Goal: Entertainment & Leisure: Consume media (video, audio)

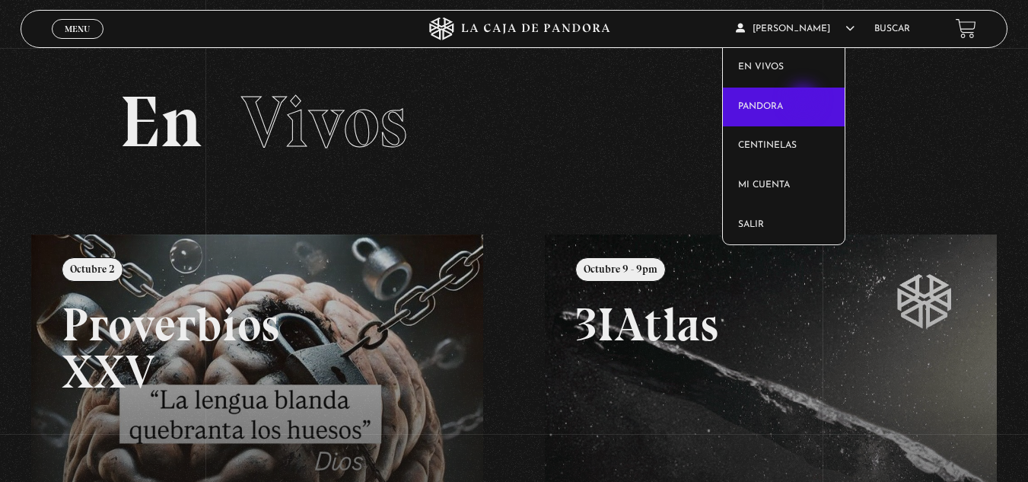
click at [805, 100] on link "Pandora" at bounding box center [784, 107] width 122 height 40
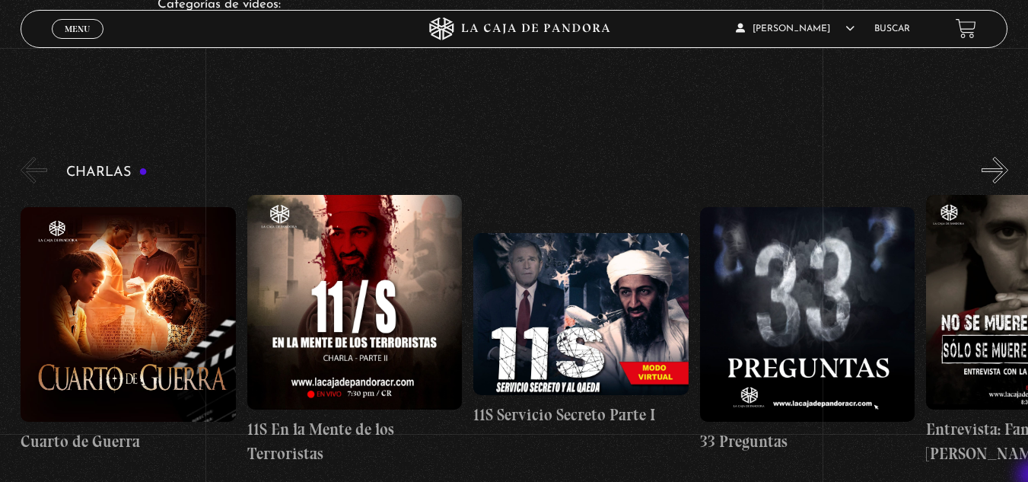
scroll to position [183, 0]
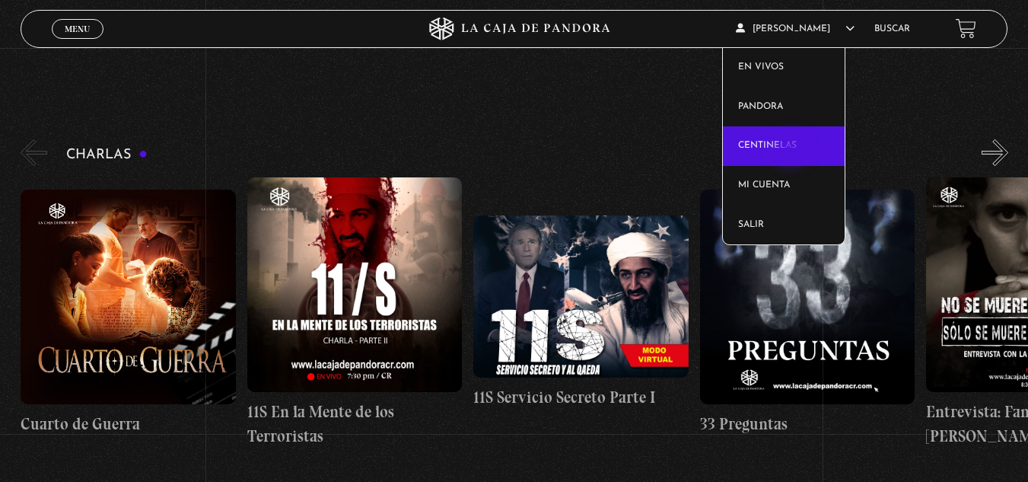
click at [792, 151] on link "Centinelas" at bounding box center [784, 146] width 122 height 40
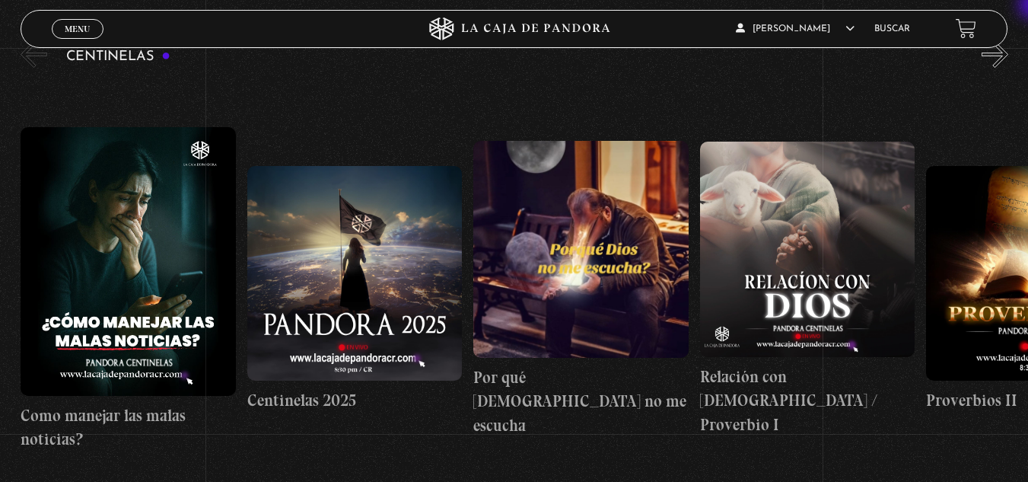
scroll to position [183, 0]
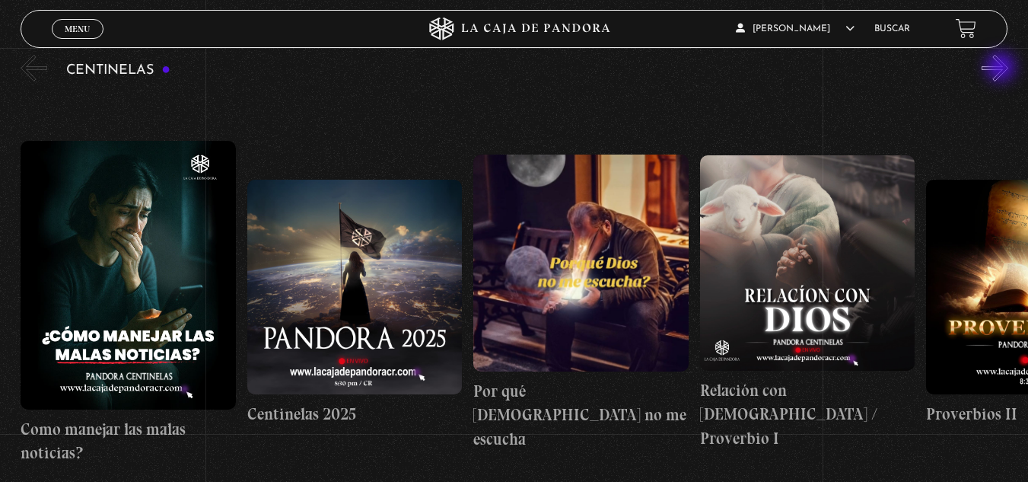
click at [1002, 68] on button "»" at bounding box center [994, 68] width 27 height 27
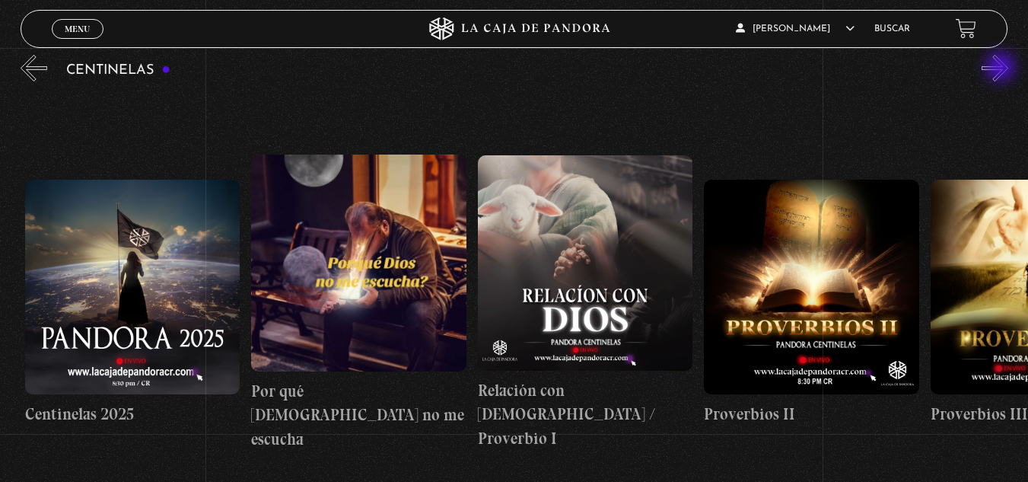
click at [1002, 68] on button "»" at bounding box center [994, 68] width 27 height 27
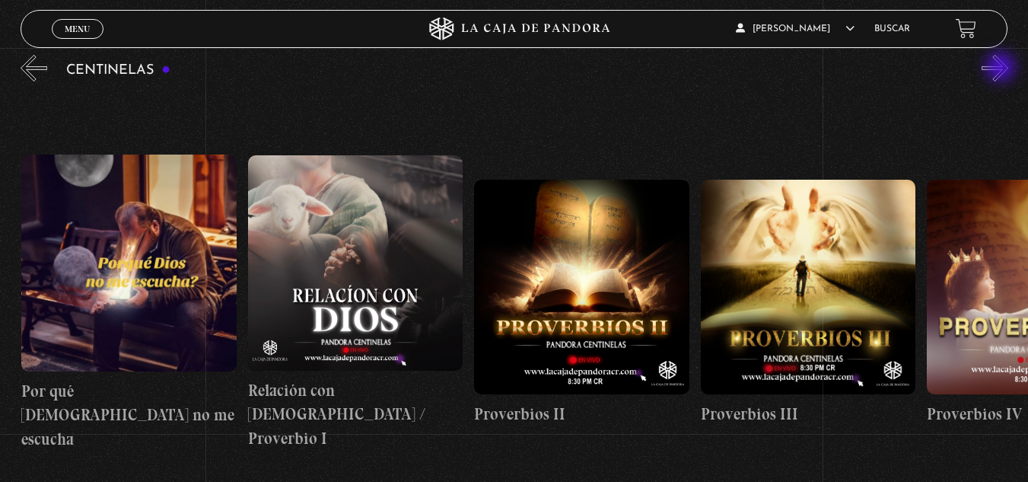
click at [1002, 68] on button "»" at bounding box center [994, 68] width 27 height 27
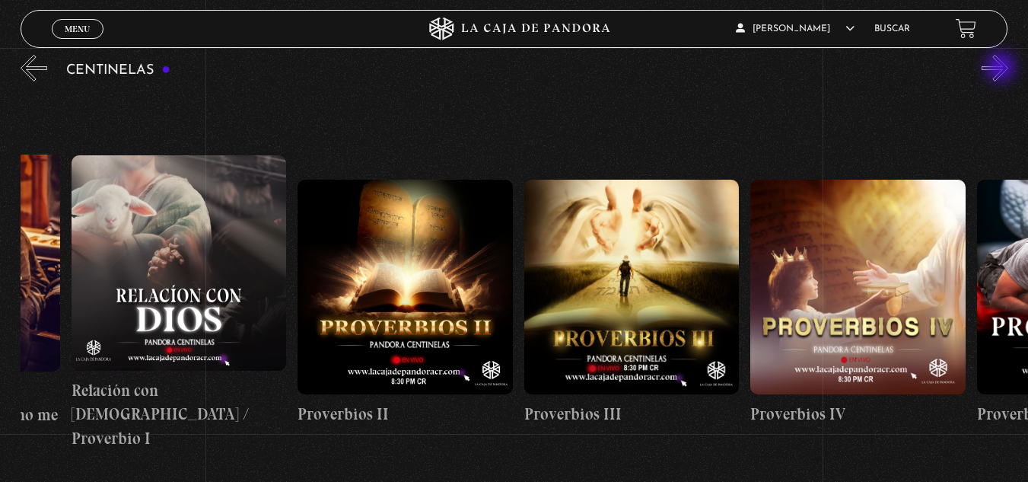
click at [1002, 68] on button "»" at bounding box center [994, 68] width 27 height 27
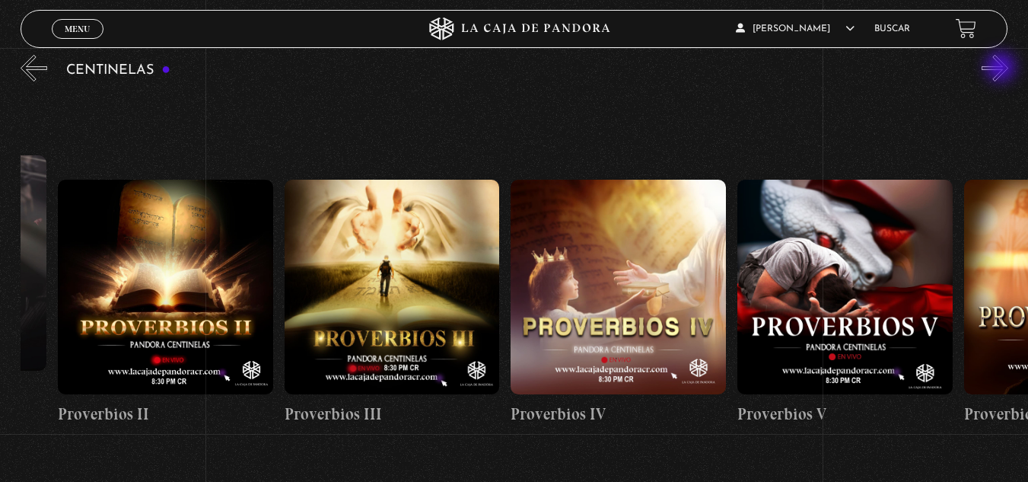
click at [1002, 68] on button "»" at bounding box center [994, 68] width 27 height 27
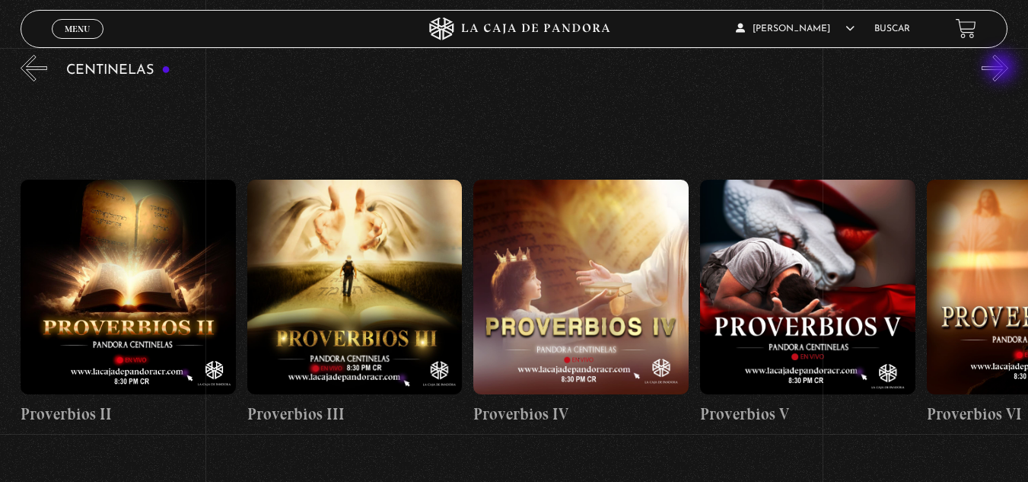
click at [1002, 68] on button "»" at bounding box center [994, 68] width 27 height 27
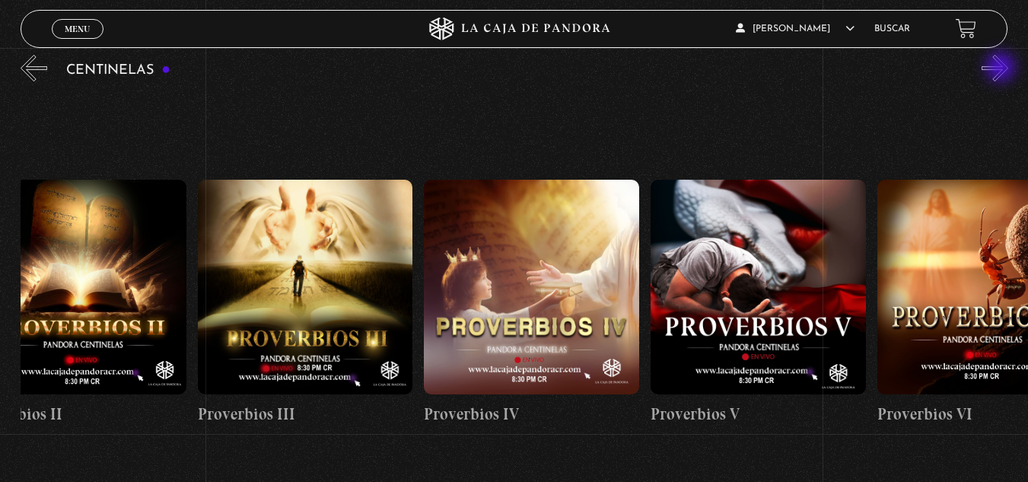
click at [1002, 68] on button "»" at bounding box center [994, 68] width 27 height 27
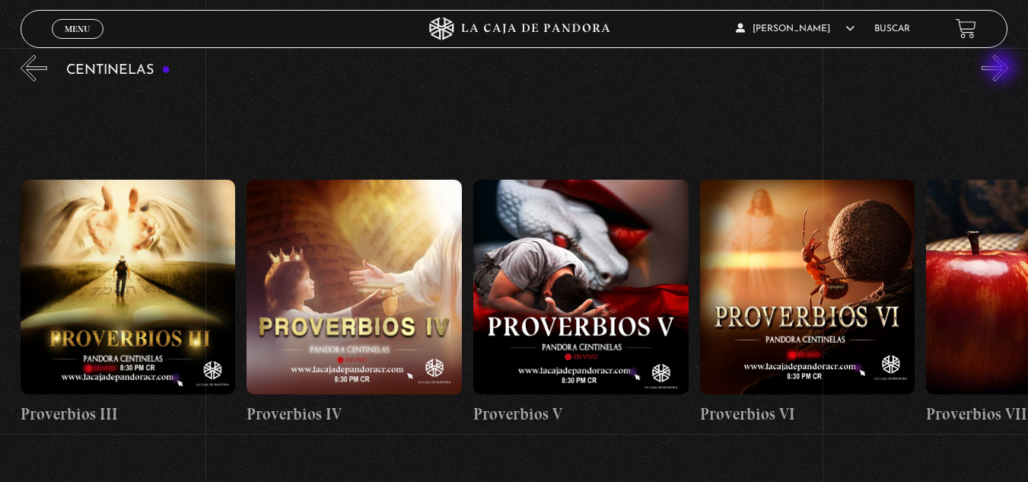
click at [1002, 68] on button "»" at bounding box center [994, 68] width 27 height 27
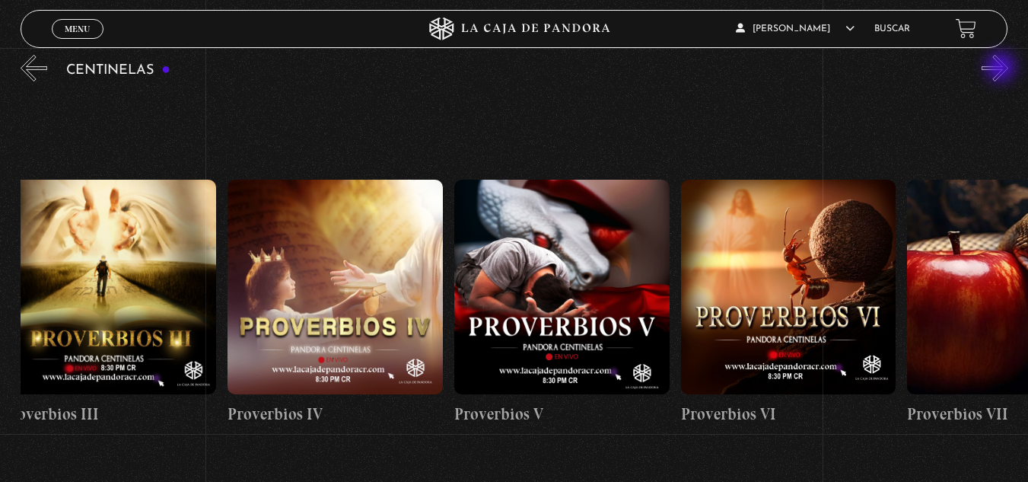
click at [1002, 68] on button "»" at bounding box center [994, 68] width 27 height 27
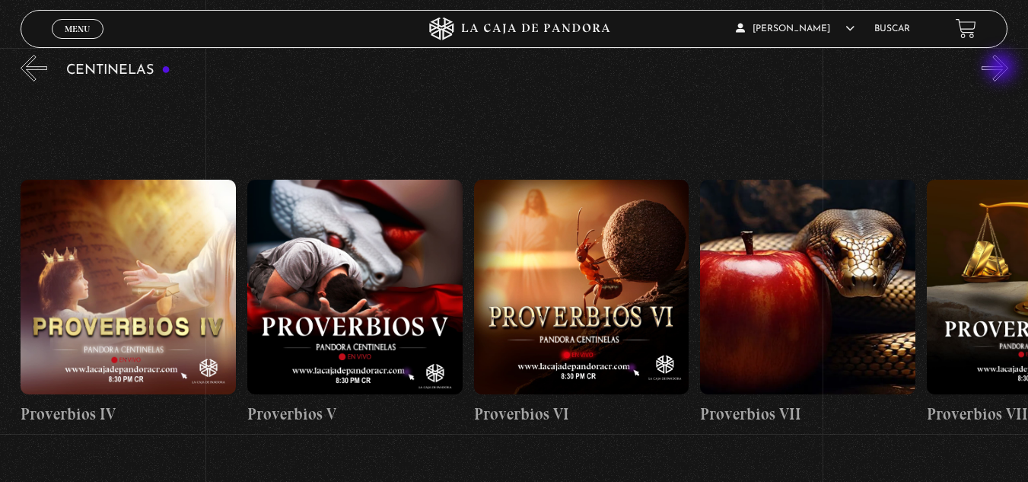
click at [1002, 68] on button "»" at bounding box center [994, 68] width 27 height 27
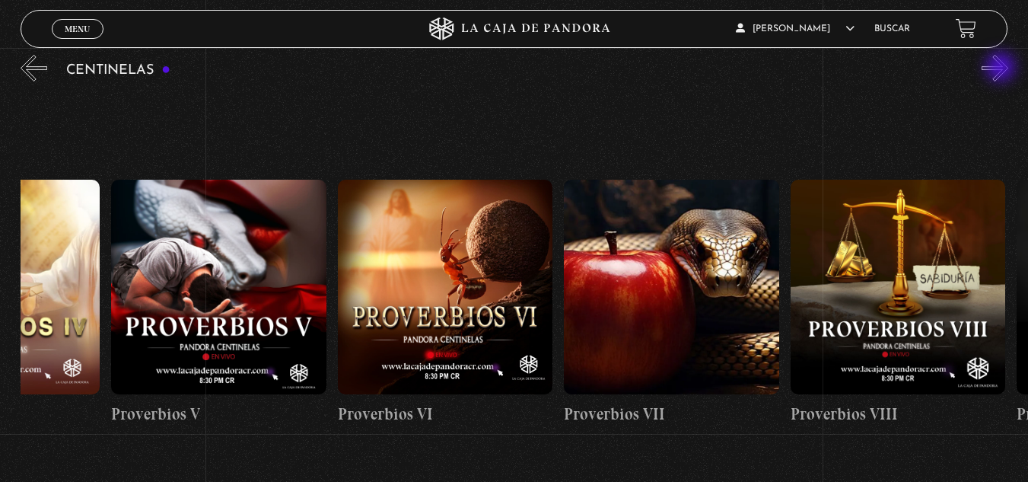
click at [1002, 68] on button "»" at bounding box center [994, 68] width 27 height 27
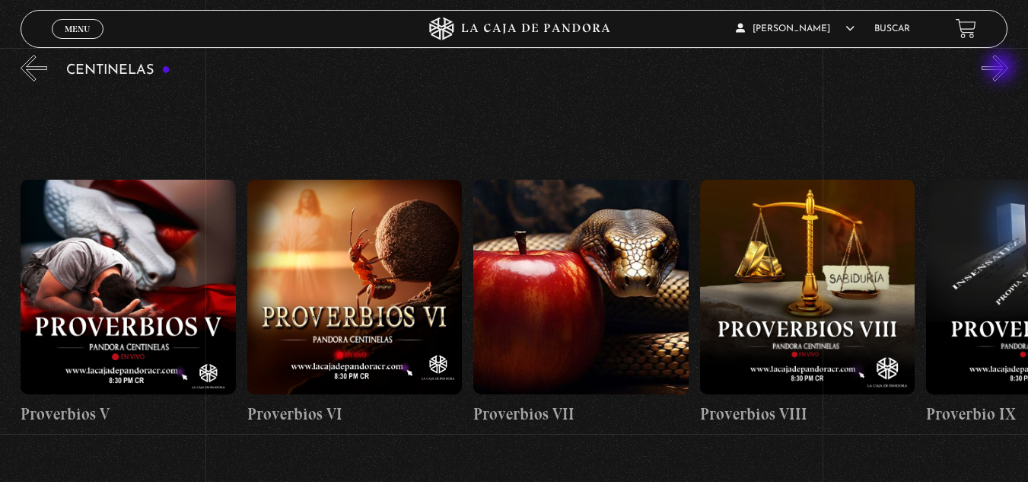
click at [1002, 68] on button "»" at bounding box center [994, 68] width 27 height 27
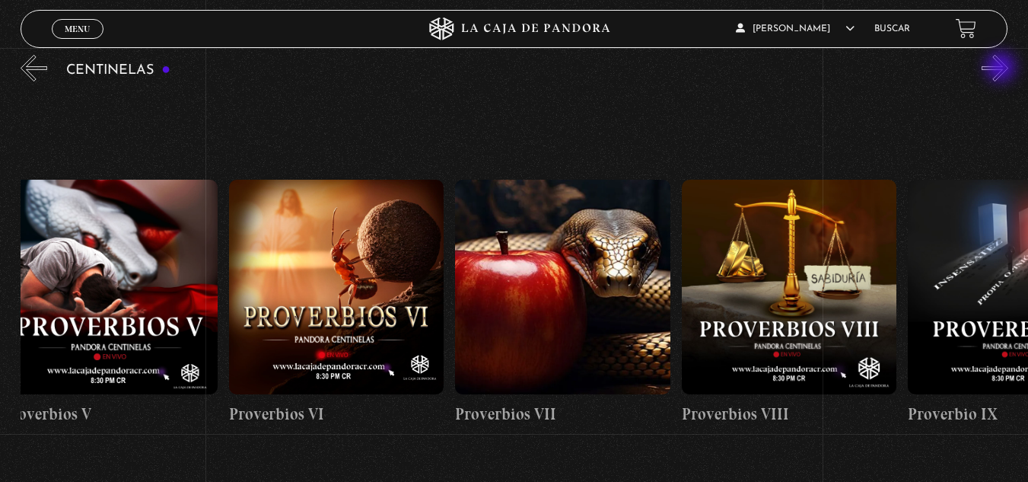
click at [1002, 68] on button "»" at bounding box center [994, 68] width 27 height 27
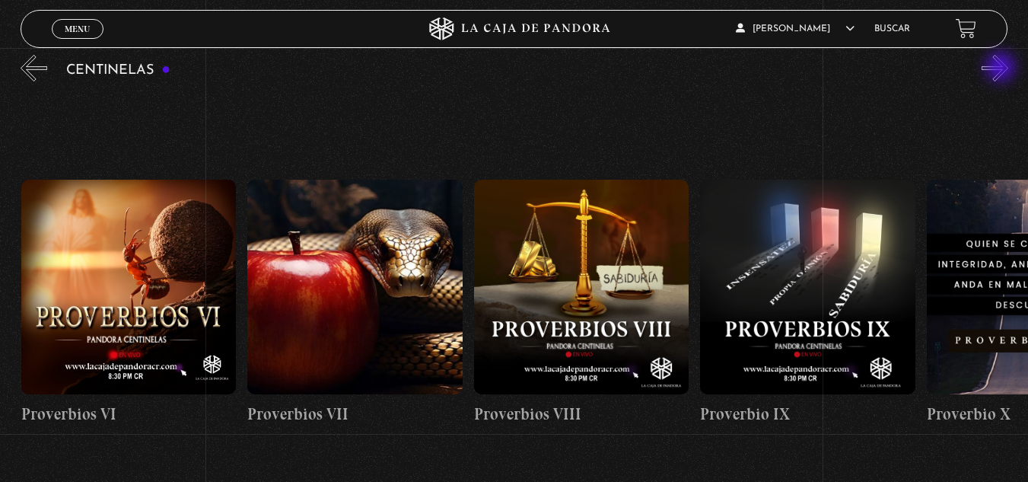
click at [1002, 68] on button "»" at bounding box center [994, 68] width 27 height 27
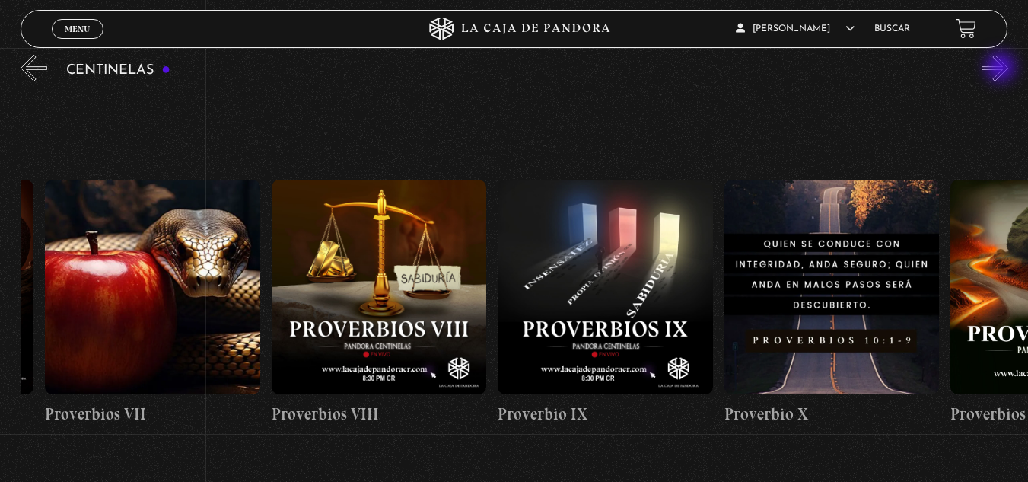
click at [1002, 68] on button "»" at bounding box center [994, 68] width 27 height 27
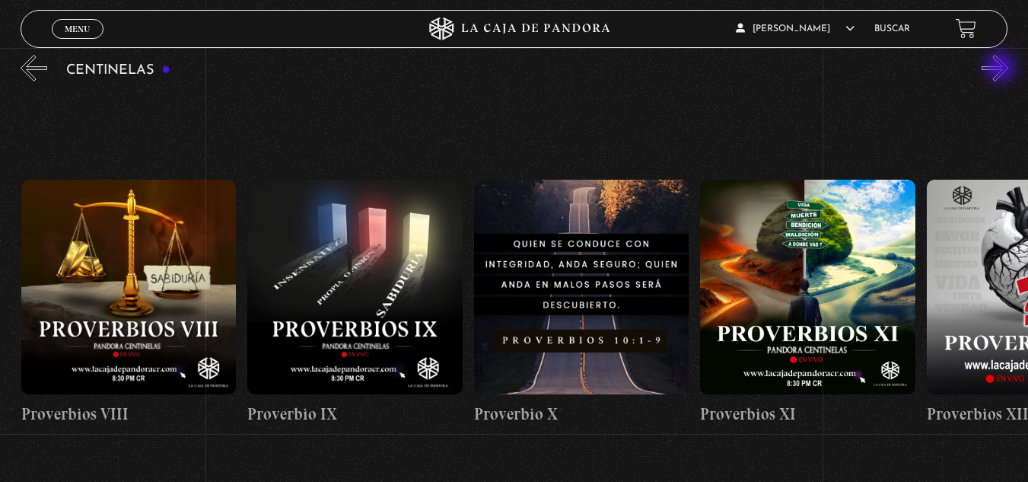
scroll to position [0, 2264]
click at [1002, 68] on button "»" at bounding box center [994, 68] width 27 height 27
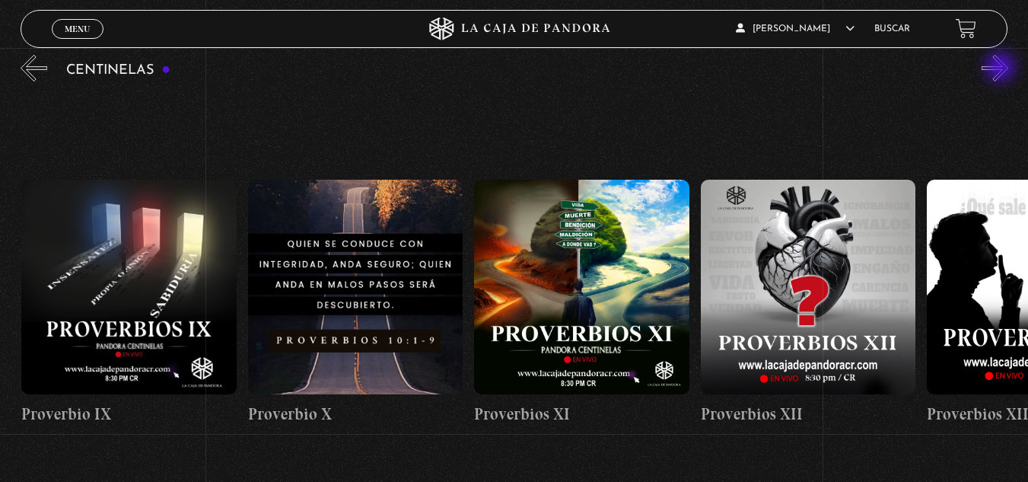
scroll to position [0, 2490]
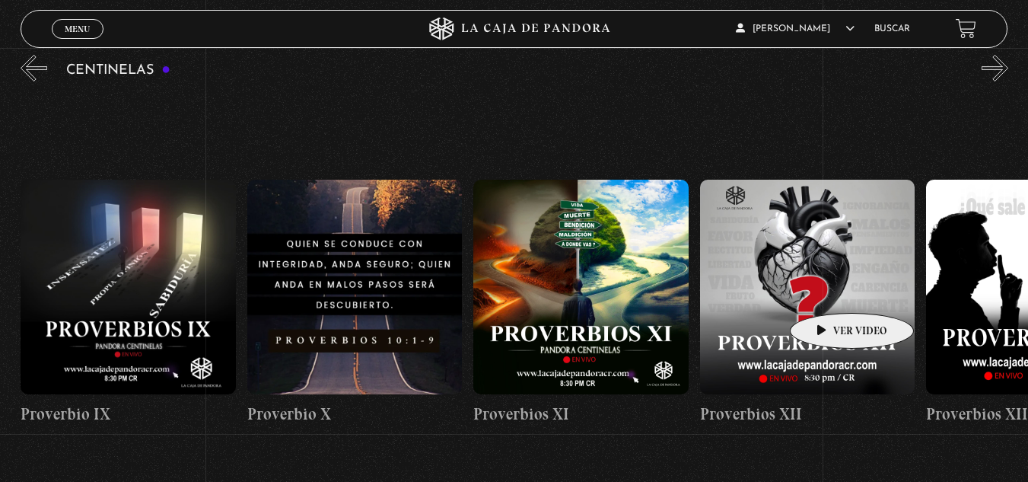
click at [828, 290] on figure at bounding box center [807, 287] width 215 height 215
click at [813, 272] on figure at bounding box center [807, 287] width 215 height 215
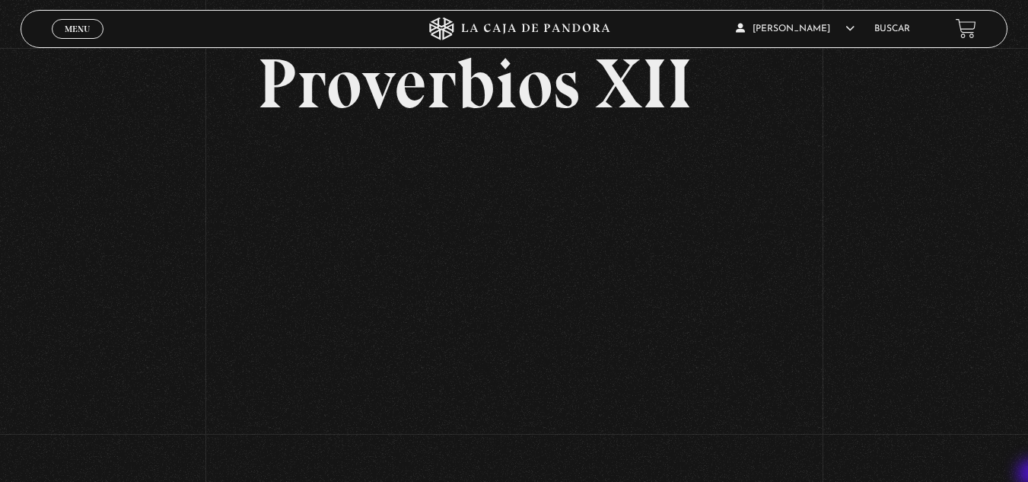
scroll to position [91, 0]
